Goal: Information Seeking & Learning: Learn about a topic

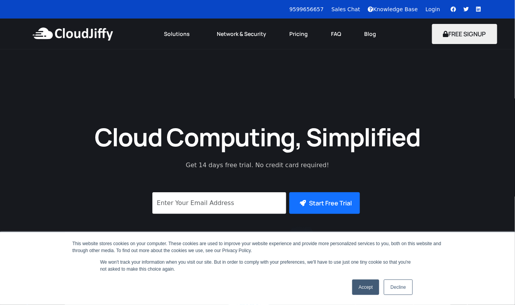
click at [112, 138] on h1 "Cloud Computing, Simplified" at bounding box center [257, 137] width 347 height 32
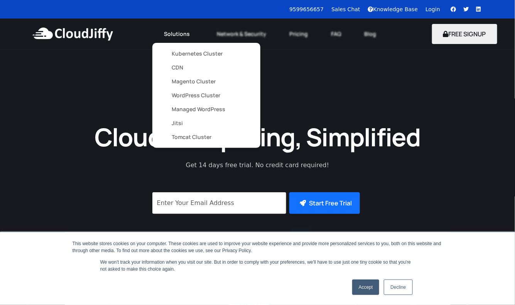
click at [192, 52] on link "Kubernetes Cluster" at bounding box center [206, 54] width 69 height 14
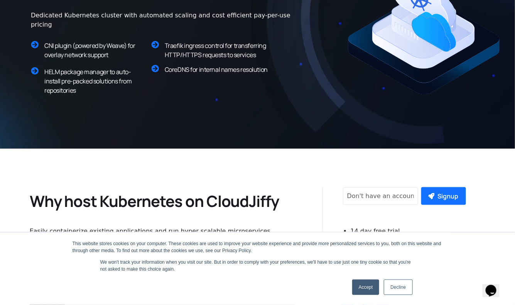
click at [396, 284] on link "Decline" at bounding box center [398, 286] width 29 height 15
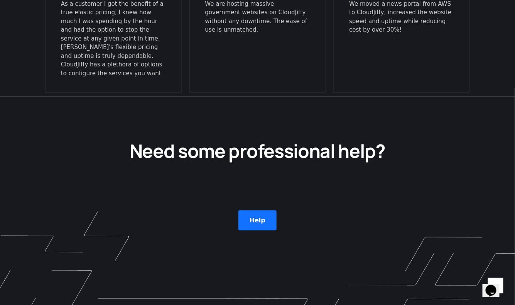
scroll to position [2257, 0]
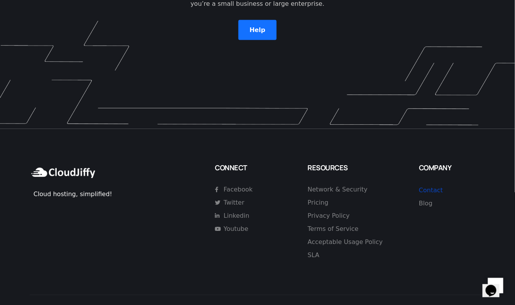
click at [432, 187] on link "Contact" at bounding box center [431, 190] width 24 height 7
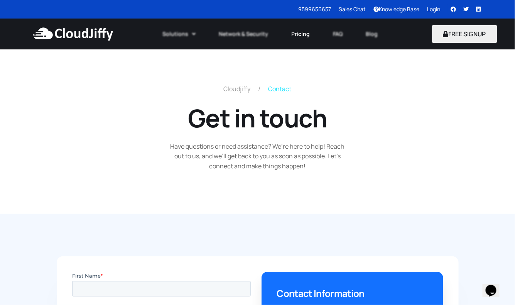
click at [299, 32] on link "Pricing" at bounding box center [300, 33] width 42 height 17
